Goal: Transaction & Acquisition: Purchase product/service

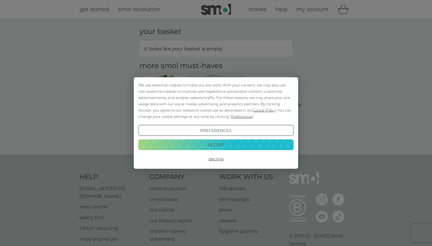
click at [214, 144] on button "Accept" at bounding box center [215, 144] width 155 height 11
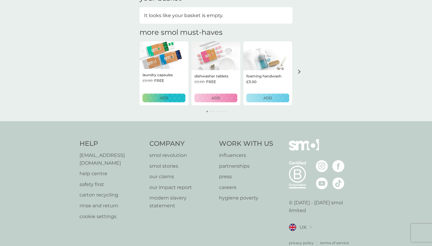
scroll to position [37, 0]
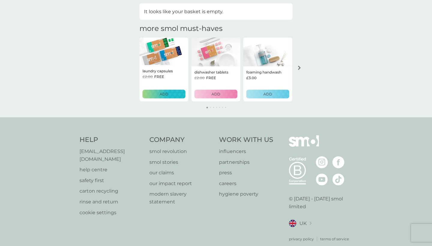
click at [300, 66] on icon "arrow right" at bounding box center [299, 68] width 3 height 4
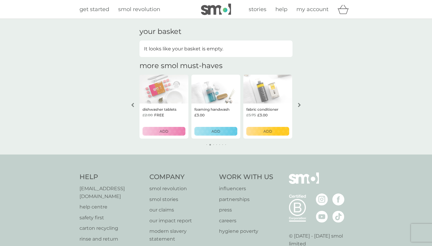
scroll to position [0, 0]
click at [299, 103] on icon "arrow right" at bounding box center [299, 105] width 3 height 4
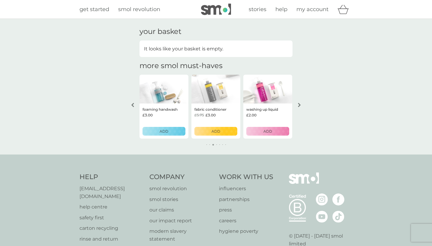
click at [299, 103] on icon "arrow right" at bounding box center [299, 105] width 3 height 4
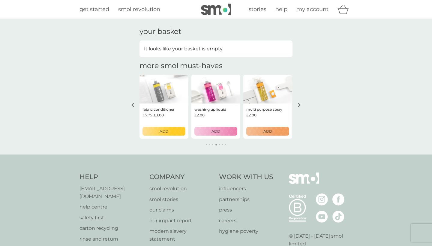
click at [299, 103] on icon "arrow right" at bounding box center [299, 105] width 3 height 4
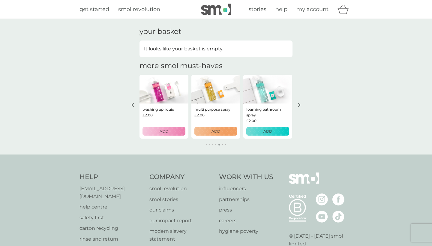
click at [299, 103] on icon "arrow right" at bounding box center [299, 105] width 3 height 4
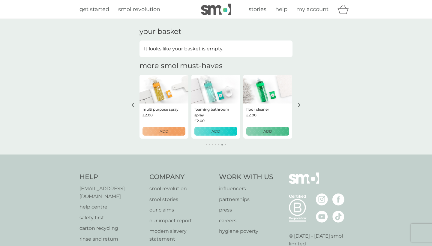
click at [299, 103] on icon "arrow right" at bounding box center [299, 105] width 3 height 4
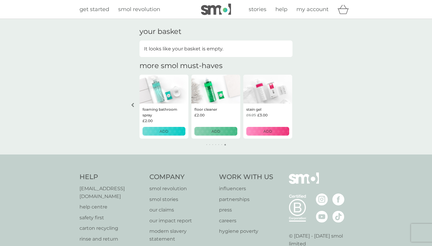
click at [317, 10] on span "my account" at bounding box center [312, 9] width 32 height 7
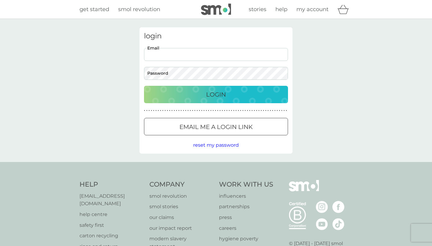
type input "donna.lambton@yahoo.co.uk"
click at [215, 95] on p "Login" at bounding box center [216, 95] width 20 height 10
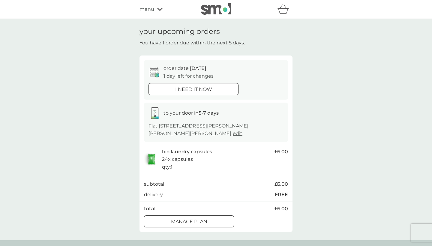
click at [159, 9] on icon at bounding box center [159, 9] width 5 height 4
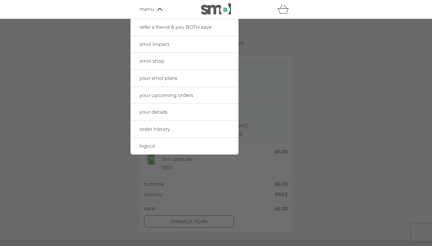
click at [151, 61] on span "smol shop" at bounding box center [151, 61] width 25 height 6
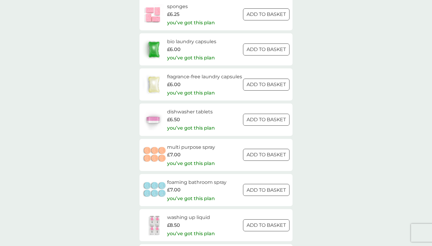
scroll to position [828, 0]
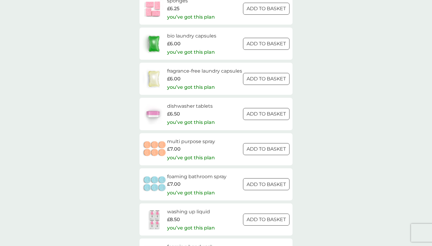
click at [172, 143] on h6 "multi purpose spray" at bounding box center [191, 142] width 48 height 8
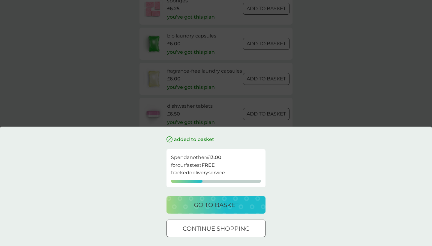
click at [212, 227] on div at bounding box center [216, 228] width 22 height 6
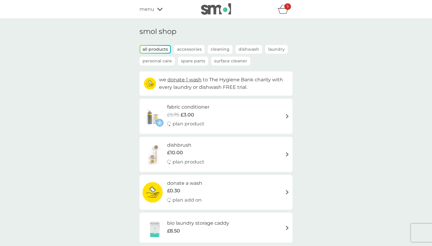
scroll to position [0, 0]
click at [284, 7] on icon "basket" at bounding box center [282, 8] width 11 height 9
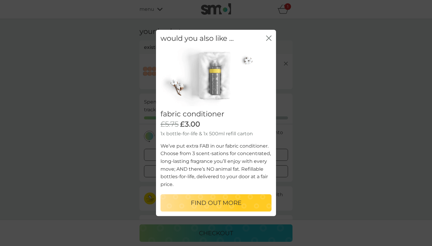
click at [268, 40] on icon "close" at bounding box center [267, 38] width 2 height 5
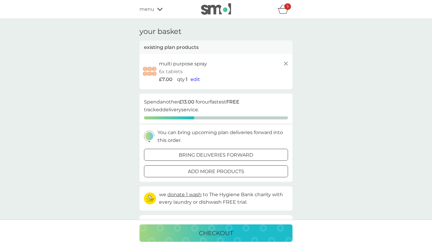
click at [286, 63] on icon at bounding box center [285, 63] width 7 height 7
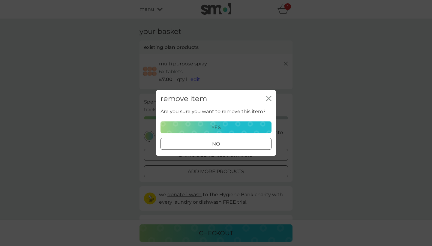
click at [214, 124] on p "yes" at bounding box center [215, 127] width 9 height 8
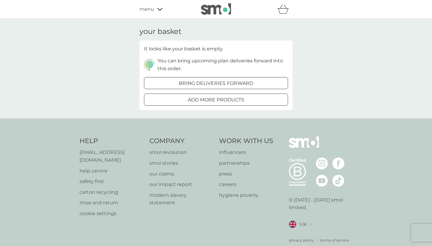
click at [220, 81] on div at bounding box center [216, 83] width 22 height 6
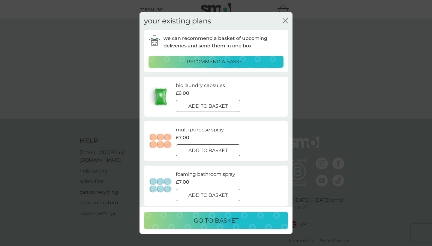
click at [201, 147] on div at bounding box center [208, 150] width 22 height 6
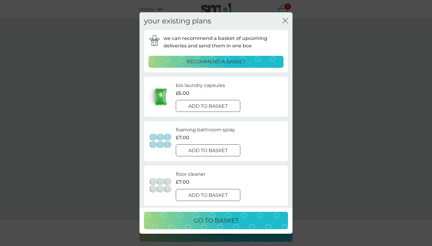
click at [286, 20] on icon "close" at bounding box center [286, 20] width 2 height 5
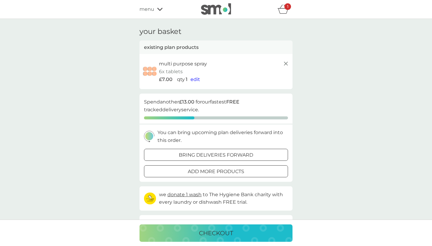
click at [159, 7] on icon at bounding box center [159, 9] width 5 height 4
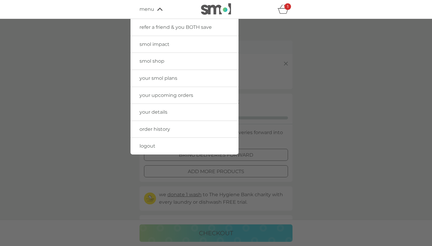
click at [154, 61] on span "smol shop" at bounding box center [151, 61] width 25 height 6
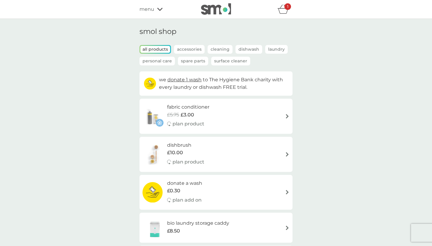
click at [208, 120] on div "plan product" at bounding box center [188, 124] width 42 height 8
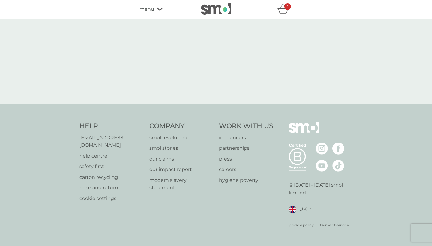
select select "182"
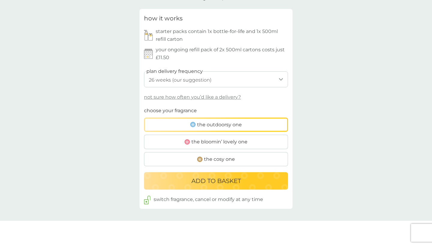
scroll to position [287, 0]
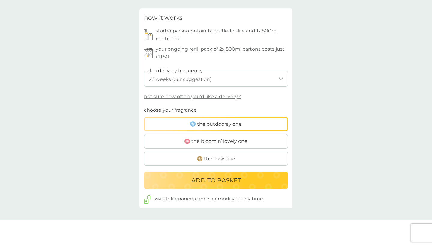
click at [218, 120] on span "the outdoorsy one" at bounding box center [219, 124] width 45 height 8
click at [144, 106] on input "the outdoorsy one" at bounding box center [144, 106] width 0 height 0
click at [216, 177] on p "ADD TO BASKET" at bounding box center [215, 180] width 49 height 10
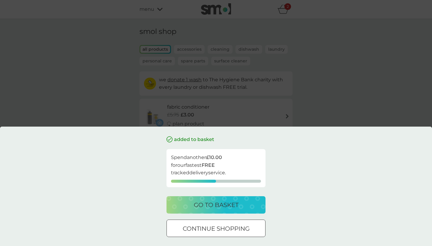
click at [211, 203] on p "go to basket" at bounding box center [216, 205] width 45 height 10
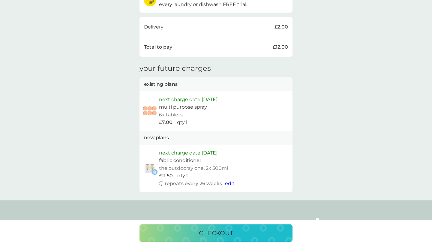
scroll to position [254, 0]
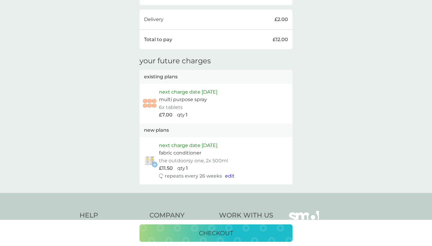
click at [218, 233] on p "checkout" at bounding box center [216, 233] width 34 height 10
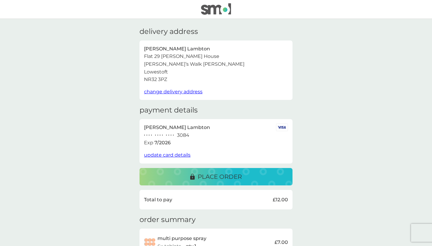
click at [215, 173] on p "place order" at bounding box center [220, 177] width 44 height 10
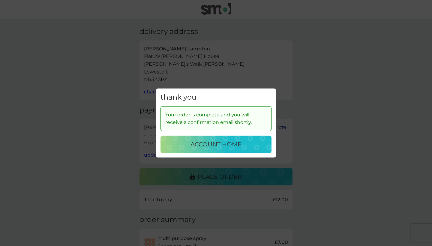
click at [222, 141] on p "account home" at bounding box center [215, 144] width 51 height 10
